Goal: Task Accomplishment & Management: Manage account settings

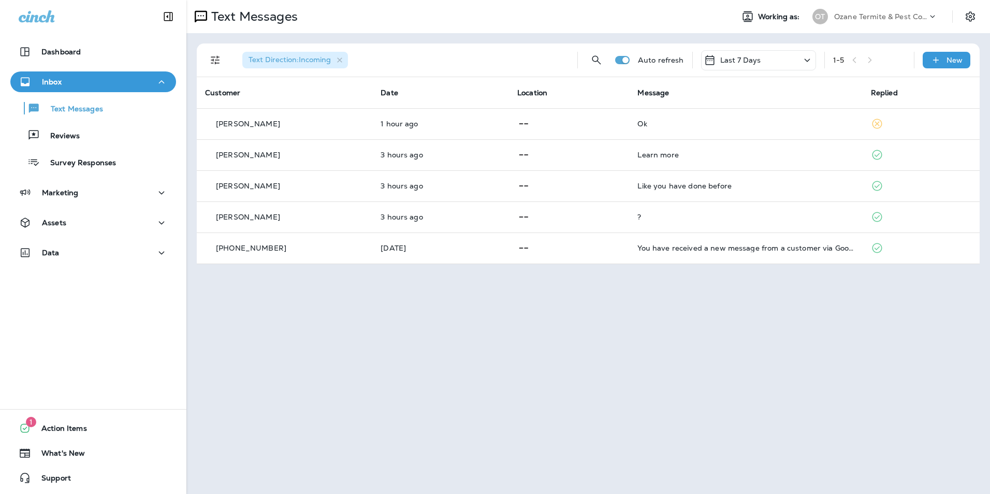
click at [739, 66] on div "Last 7 Days" at bounding box center [732, 60] width 57 height 12
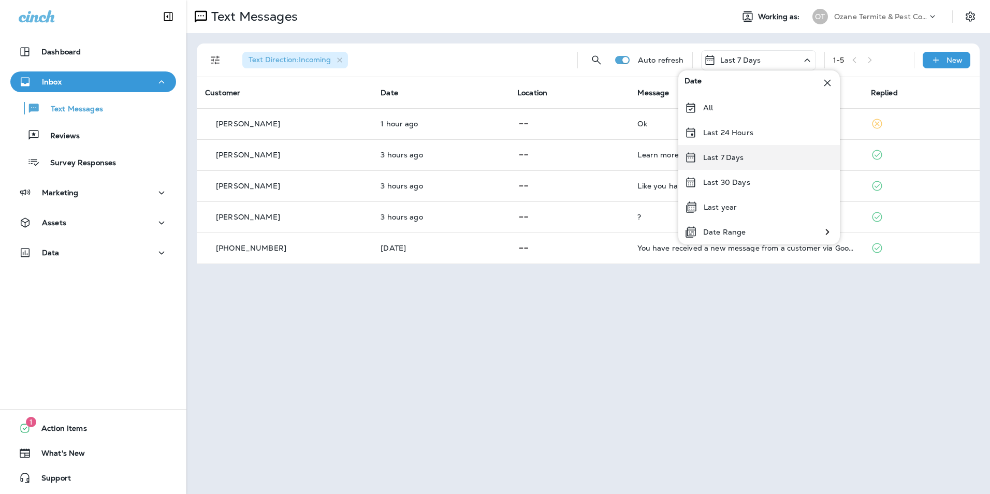
click at [733, 155] on p "Last 7 Days" at bounding box center [723, 157] width 41 height 8
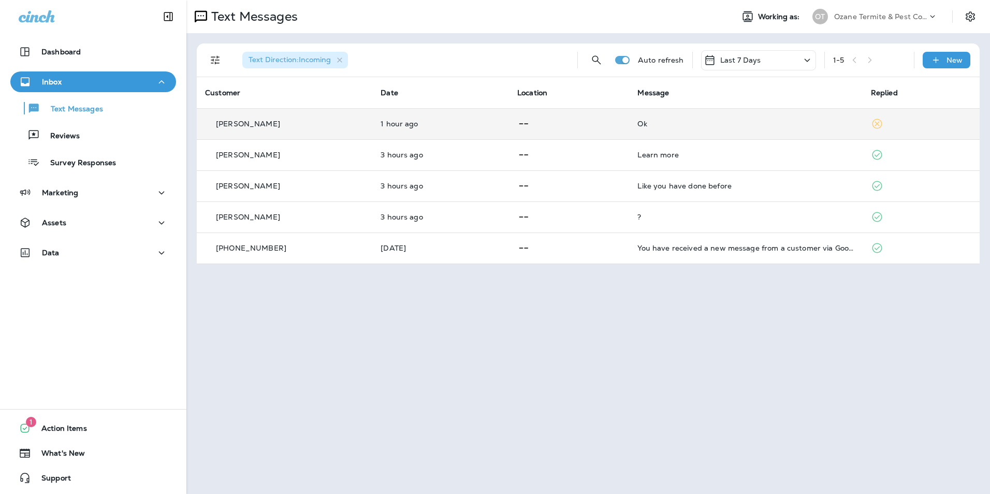
click at [509, 124] on td at bounding box center [569, 123] width 120 height 31
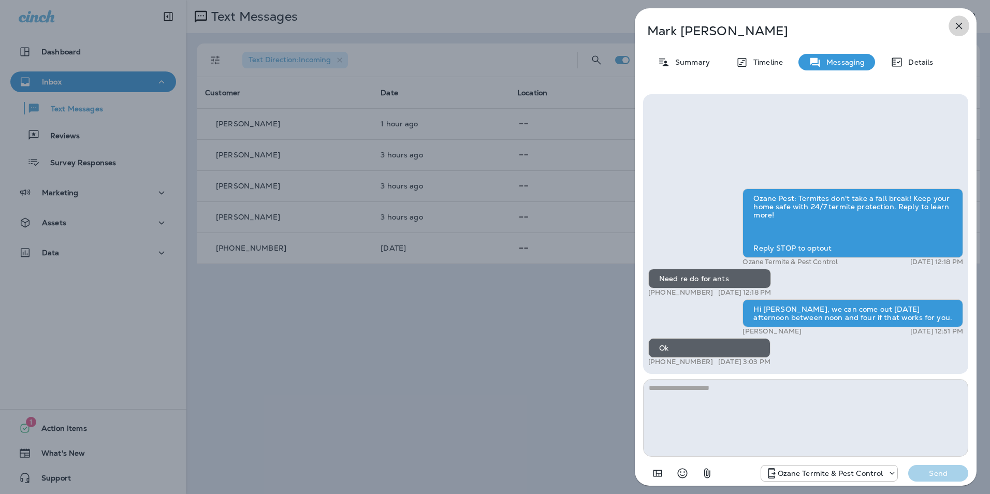
click at [961, 27] on icon "button" at bounding box center [959, 26] width 12 height 12
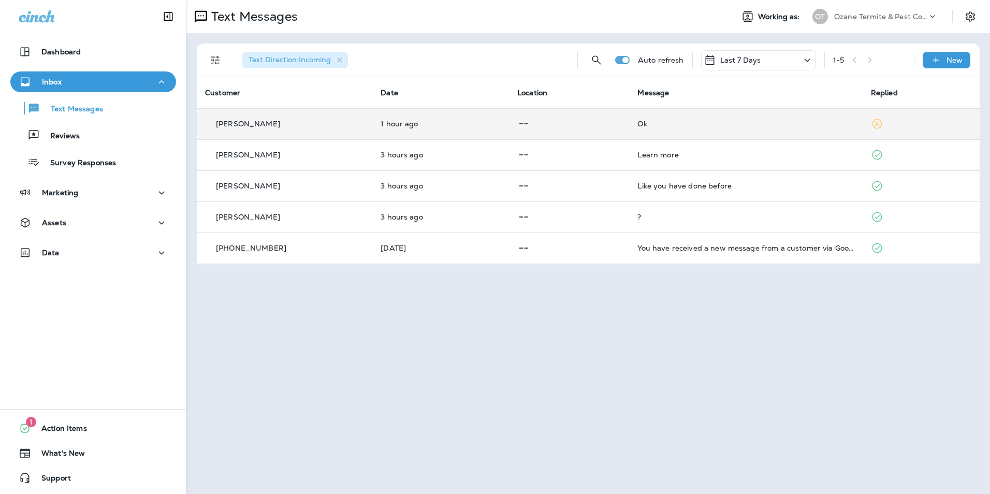
click at [500, 132] on td "1 hour ago" at bounding box center [440, 123] width 137 height 31
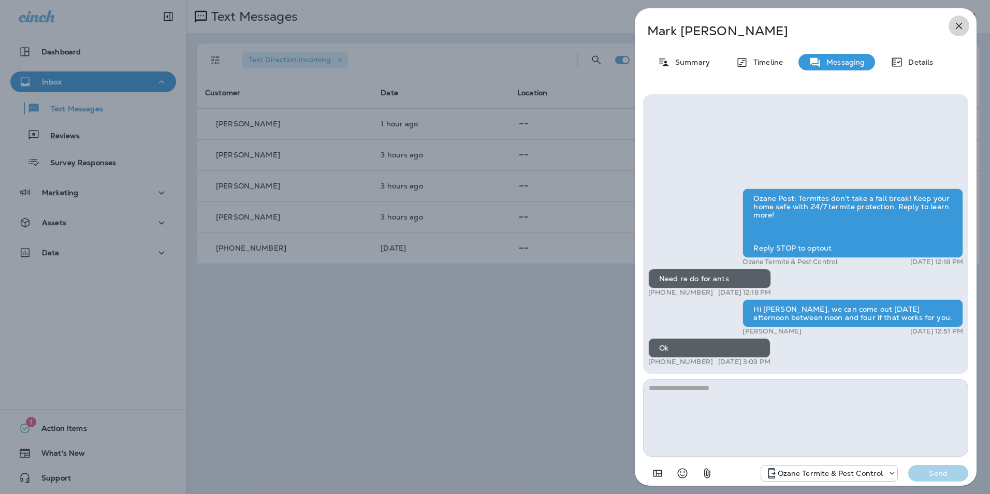
click at [957, 25] on icon "button" at bounding box center [959, 26] width 12 height 12
